Goal: Transaction & Acquisition: Purchase product/service

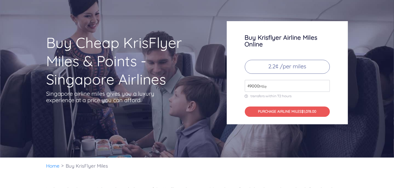
scroll to position [26, 0]
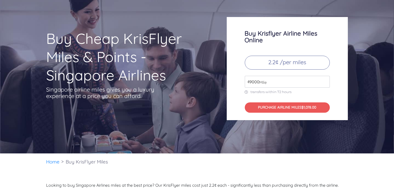
click at [271, 81] on input "49000" at bounding box center [287, 82] width 85 height 12
click at [325, 84] on input "49000" at bounding box center [287, 82] width 85 height 12
click at [284, 65] on p "2.2¢ /per miles" at bounding box center [287, 63] width 85 height 14
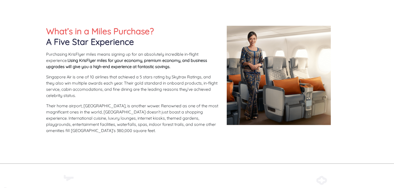
scroll to position [52, 0]
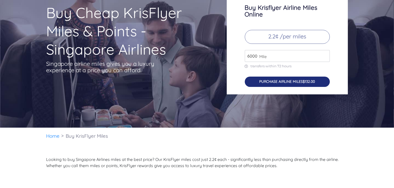
click at [272, 84] on button "PURCHASE AIRLINE MILES $132.00" at bounding box center [287, 82] width 85 height 11
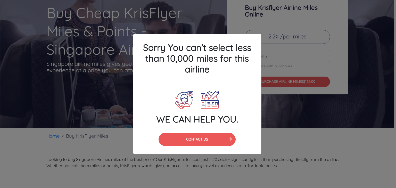
click at [275, 133] on div "Sorry You can't select less than 10,000 miles for this airline WE CAN HELP YOU.…" at bounding box center [198, 94] width 396 height 188
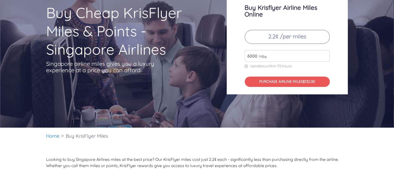
scroll to position [0, 0]
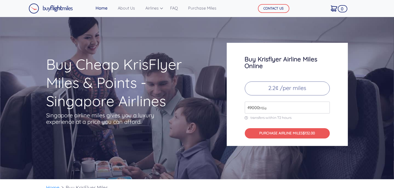
click at [325, 106] on input "49000" at bounding box center [287, 108] width 85 height 12
click at [325, 106] on input "50000" at bounding box center [287, 108] width 85 height 12
drag, startPoint x: 286, startPoint y: 109, endPoint x: 188, endPoint y: 109, distance: 98.0
click at [188, 109] on div "Buy Cheap KrisFlyer Miles & Points - Singapore Airlines Singapore airline miles…" at bounding box center [197, 94] width 309 height 103
type input "10000"
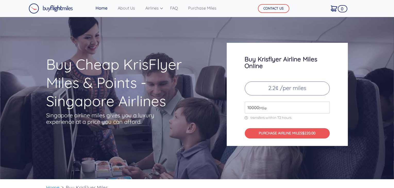
click at [169, 101] on h1 "Buy Cheap KrisFlyer Miles & Points - Singapore Airlines" at bounding box center [126, 82] width 160 height 55
